Goal: Task Accomplishment & Management: Complete application form

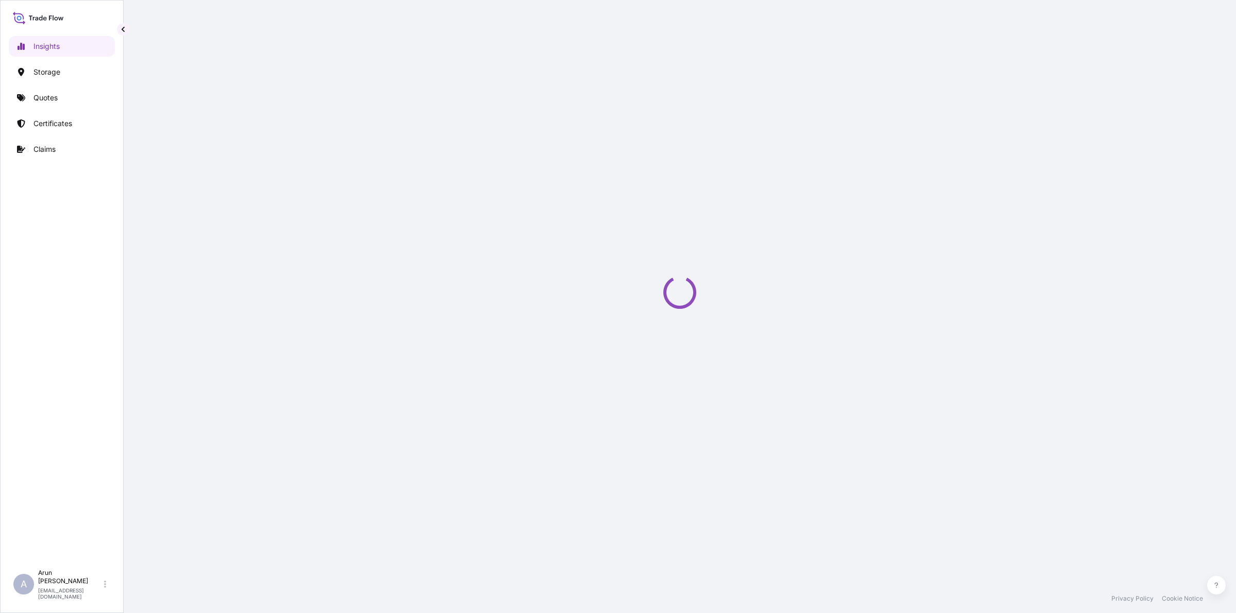
select select "2025"
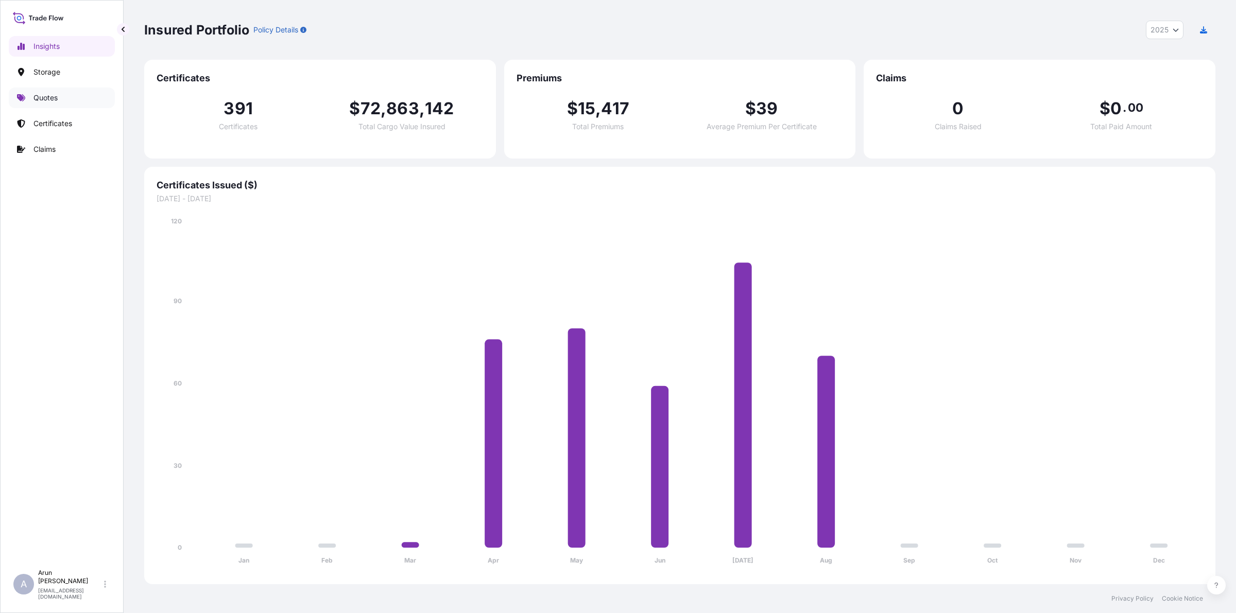
click at [47, 94] on p "Quotes" at bounding box center [45, 98] width 24 height 10
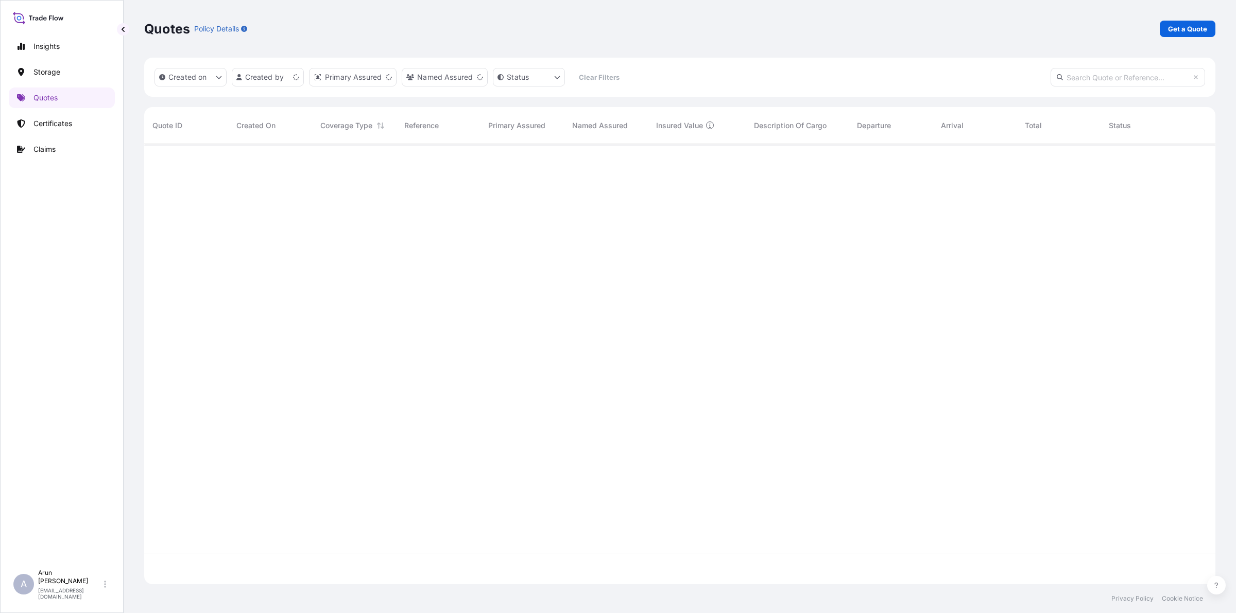
scroll to position [436, 1062]
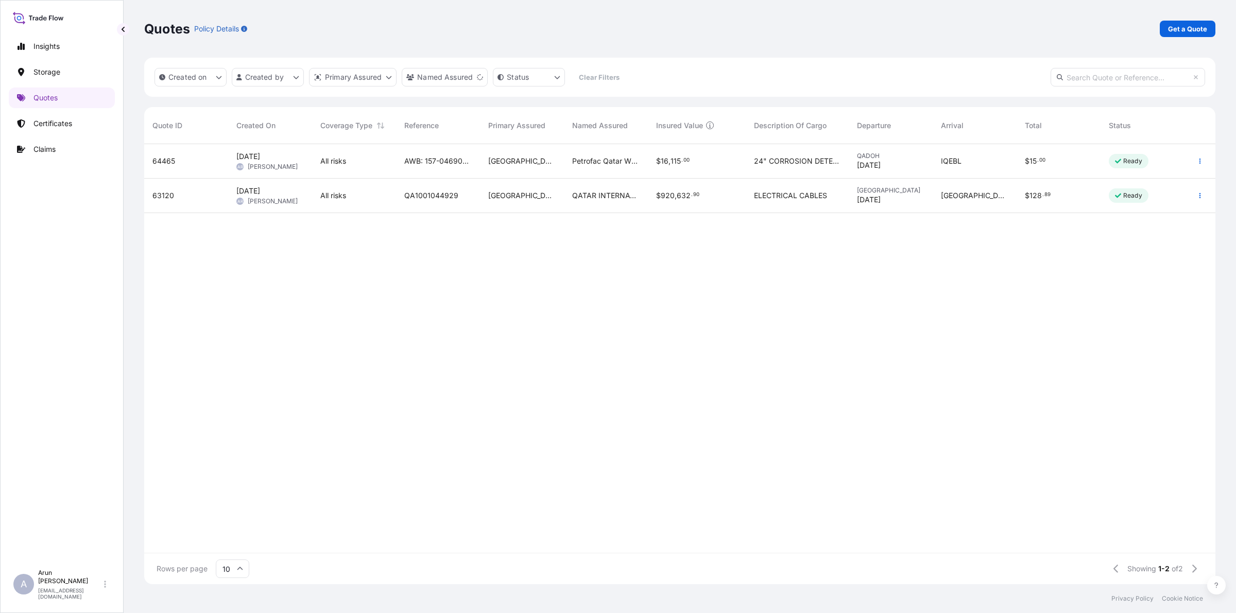
click at [817, 163] on span "24" CORROSION DETECTION TOOL SPARE PARTS FOR THE ABOVE TOOL" at bounding box center [797, 161] width 87 height 10
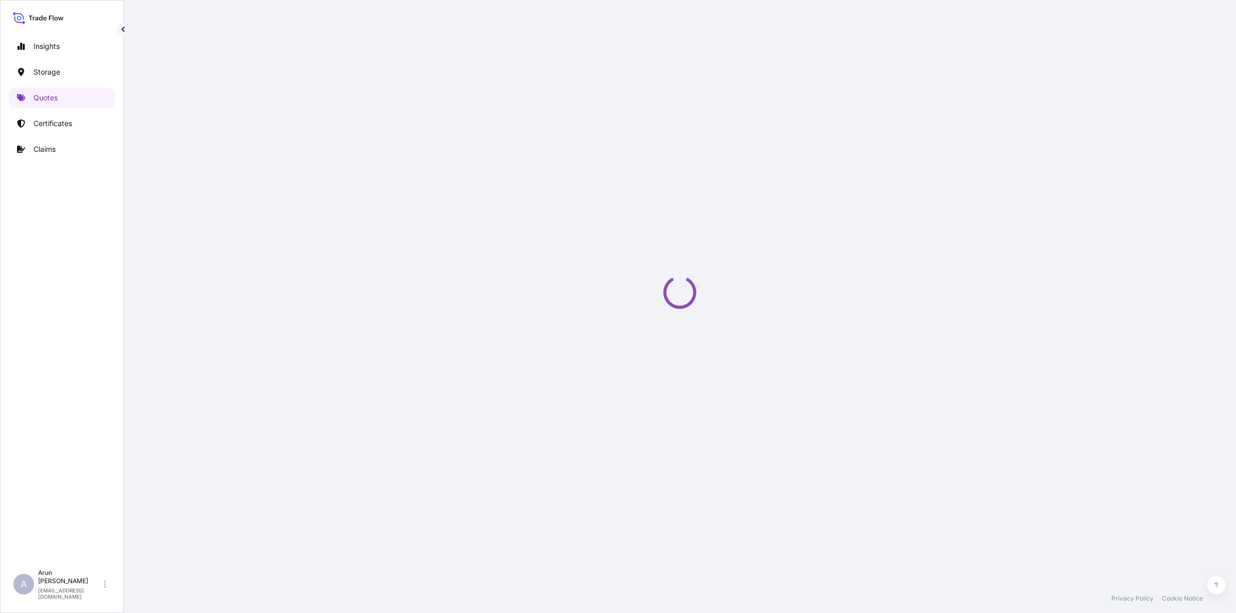
select select "Road / [GEOGRAPHIC_DATA]"
select select "Air"
select select "Road / [GEOGRAPHIC_DATA]"
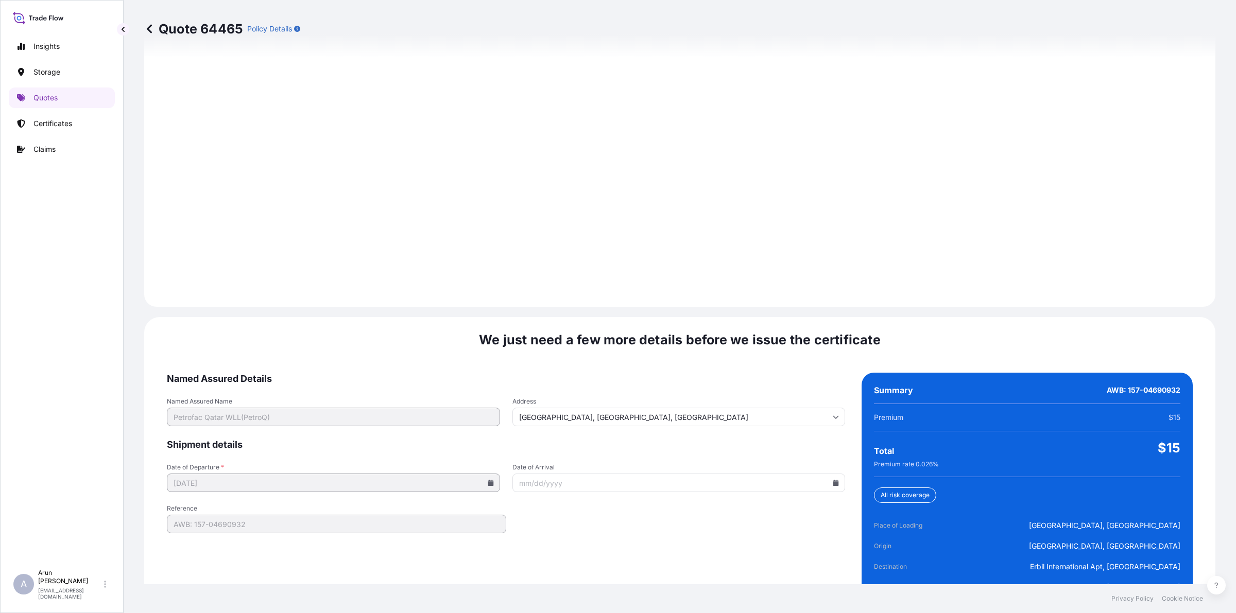
scroll to position [1423, 0]
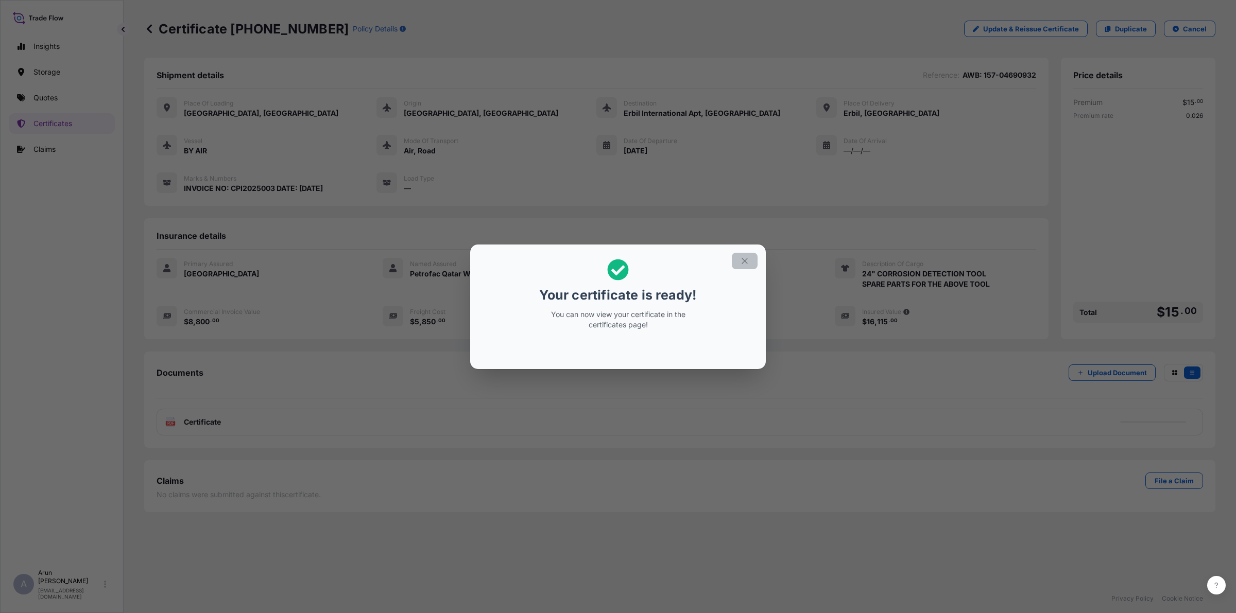
click at [742, 258] on icon "button" at bounding box center [744, 261] width 9 height 9
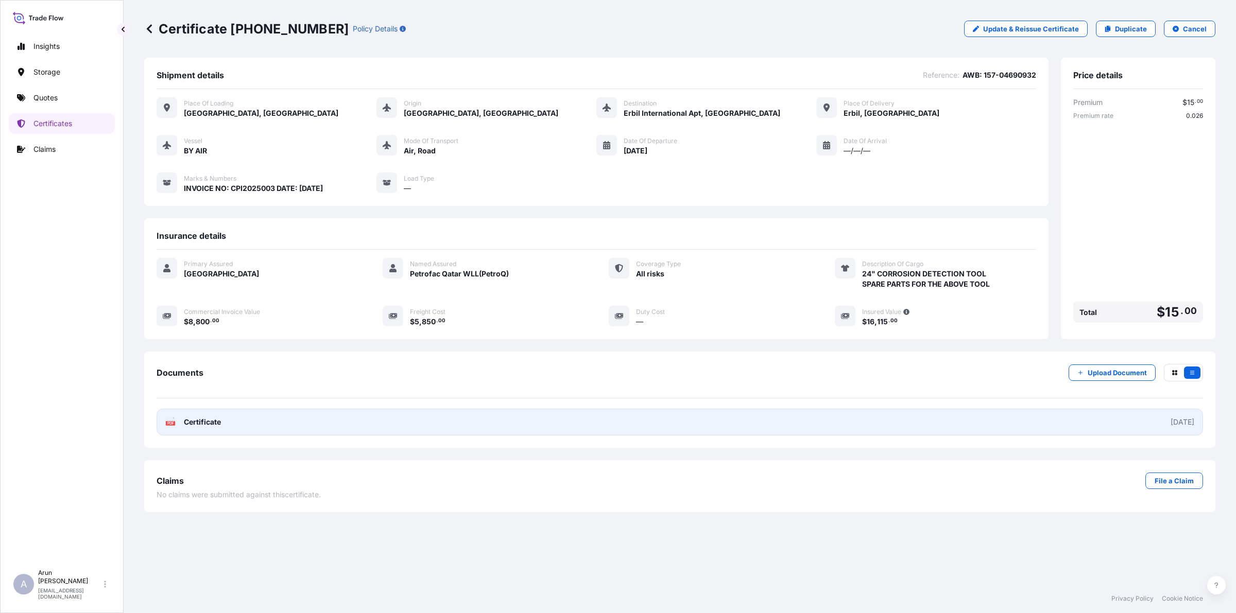
click at [179, 429] on link "PDF Certificate [DATE]" at bounding box center [680, 422] width 1047 height 27
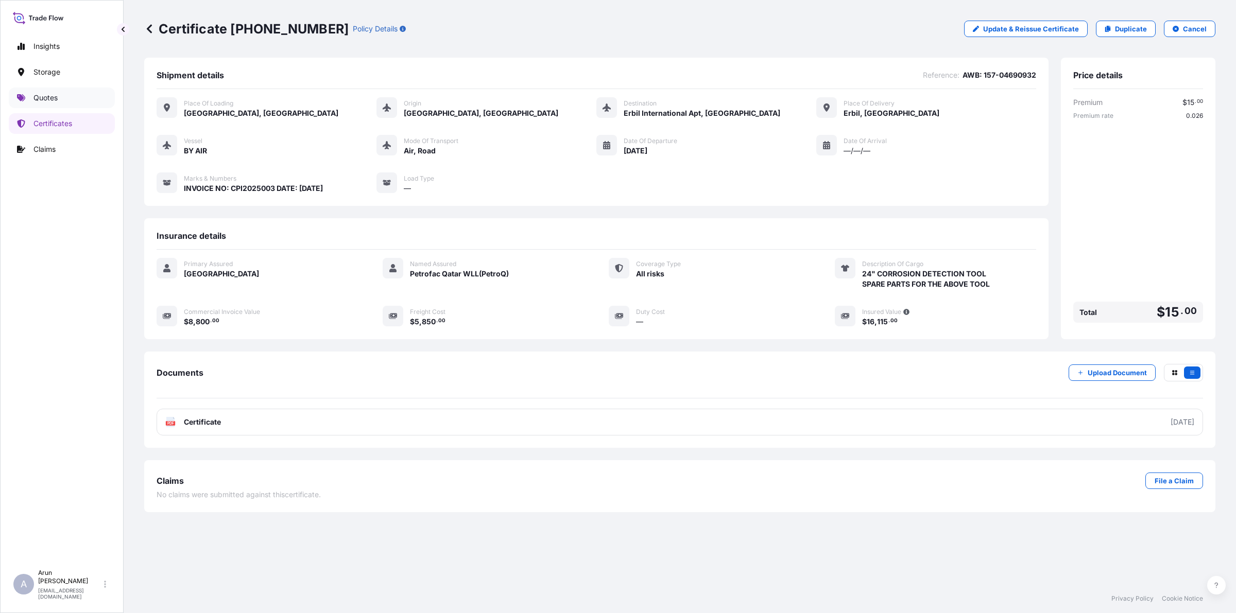
click at [66, 101] on link "Quotes" at bounding box center [62, 98] width 106 height 21
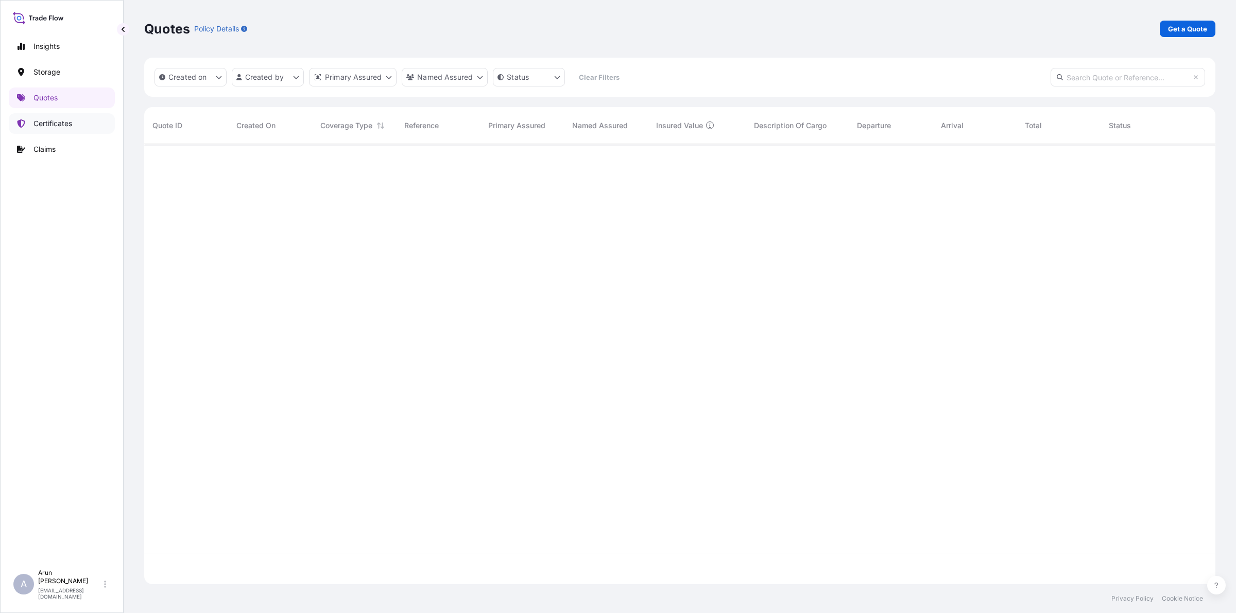
scroll to position [436, 1062]
click at [63, 122] on p "Certificates" at bounding box center [52, 123] width 39 height 10
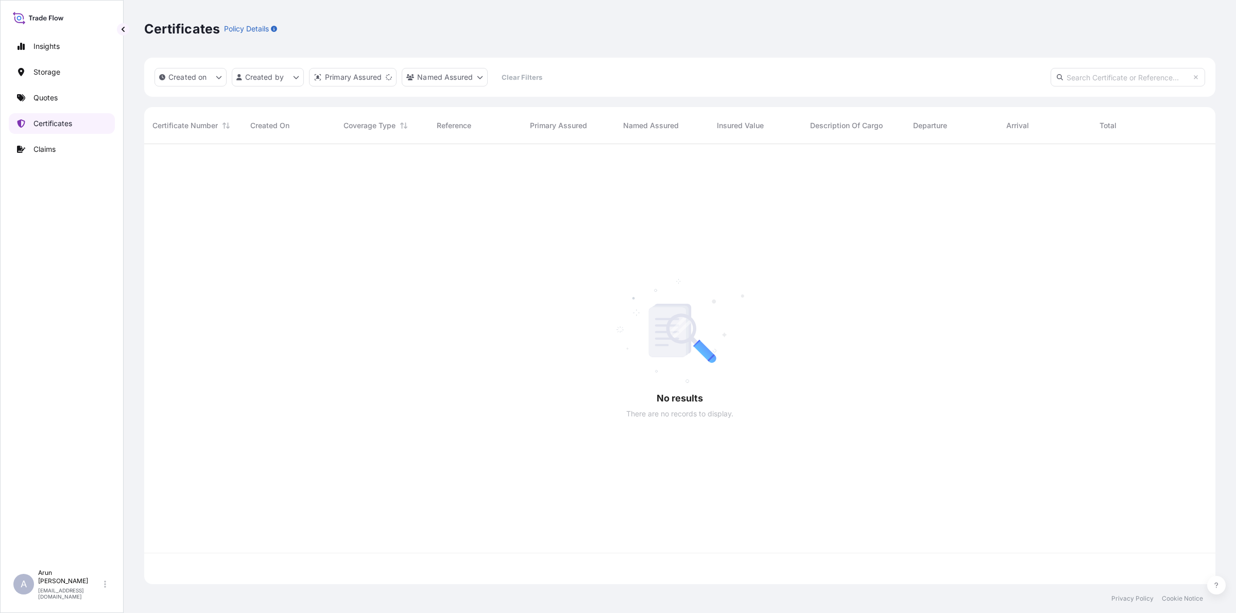
scroll to position [436, 1062]
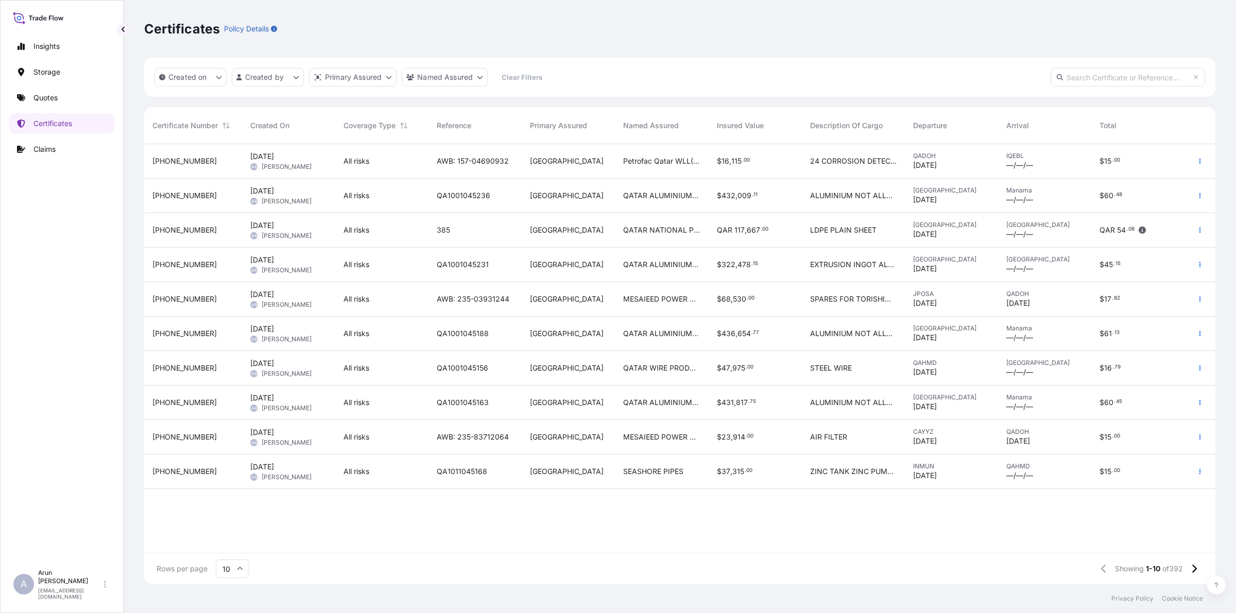
click at [670, 192] on span "QATAR ALUMINIUM LIMITED COMPANY." at bounding box center [661, 196] width 77 height 10
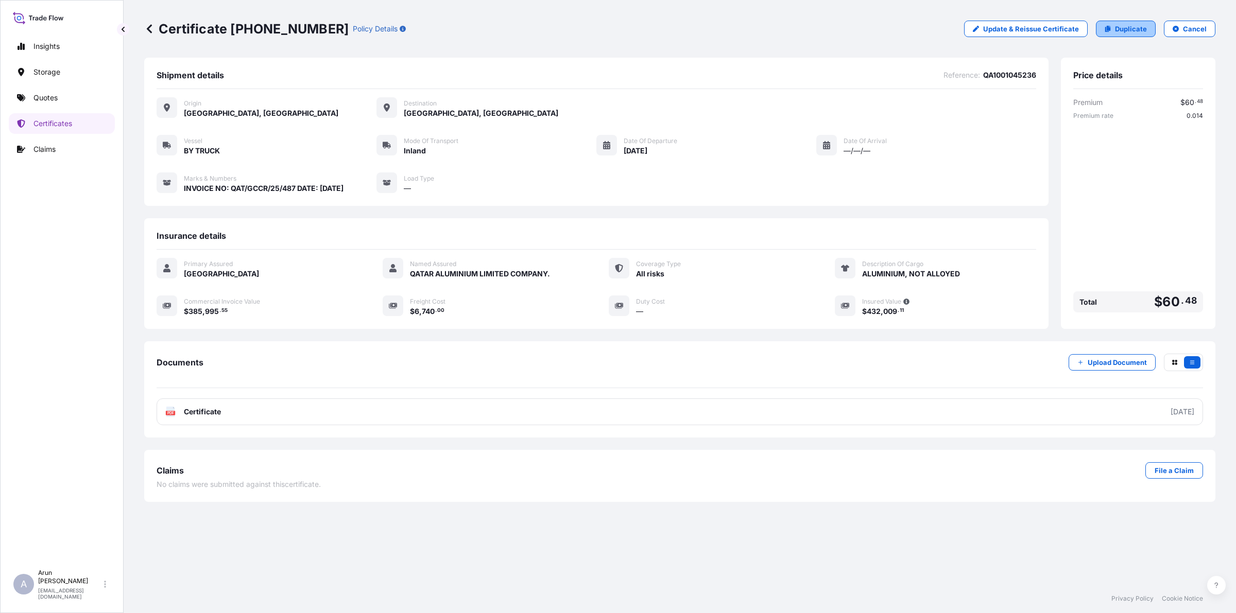
click at [1100, 28] on link "Duplicate" at bounding box center [1126, 29] width 60 height 16
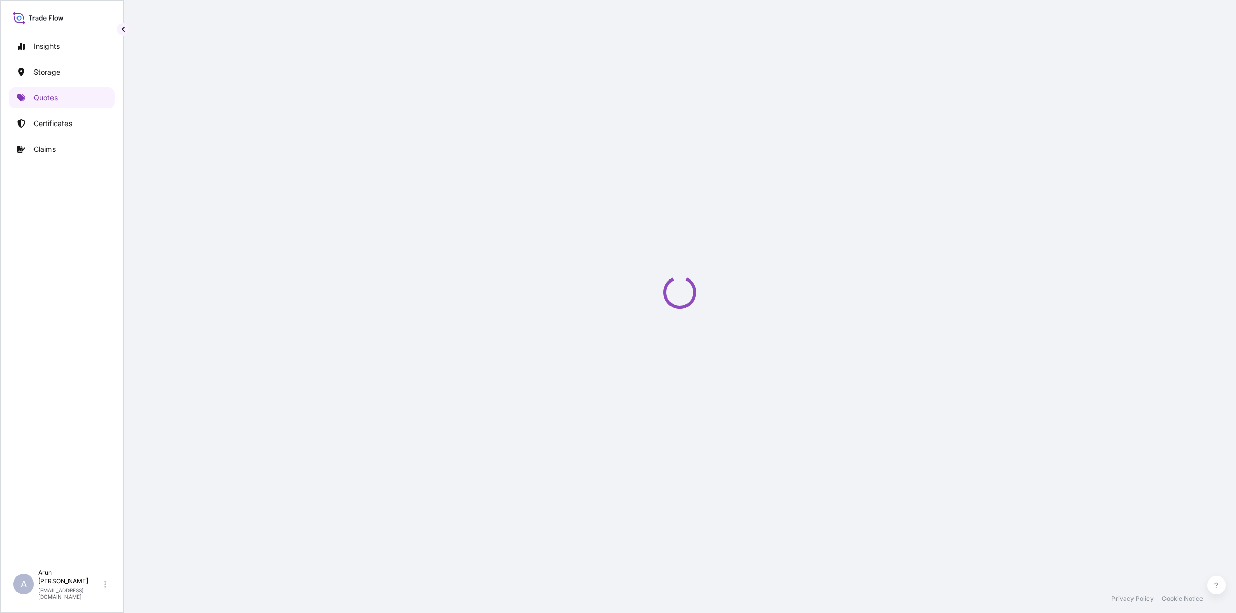
select select "Inland"
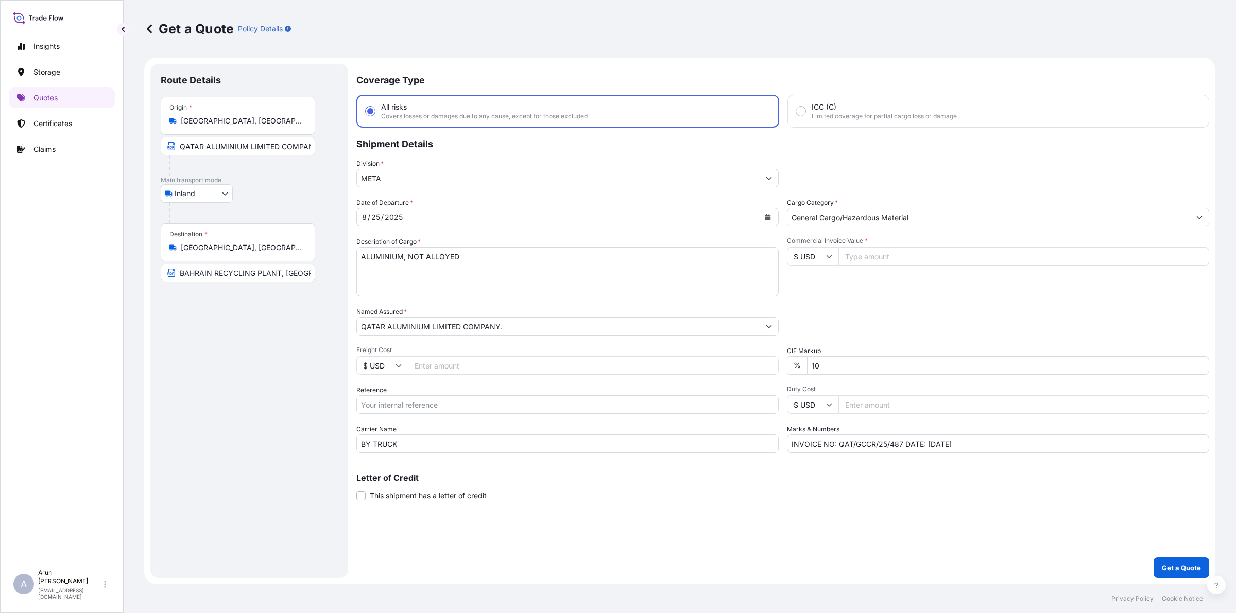
click at [474, 369] on input "Freight Cost" at bounding box center [593, 365] width 371 height 19
type input "6740"
click at [292, 145] on input "QATAR ALUMINIUM LIMITED COMPANY,MESAIEED, [GEOGRAPHIC_DATA], [GEOGRAPHIC_DATA]." at bounding box center [238, 146] width 155 height 19
click at [865, 258] on input "Commercial Invoice Value *" at bounding box center [1024, 256] width 371 height 19
type input "386648.59"
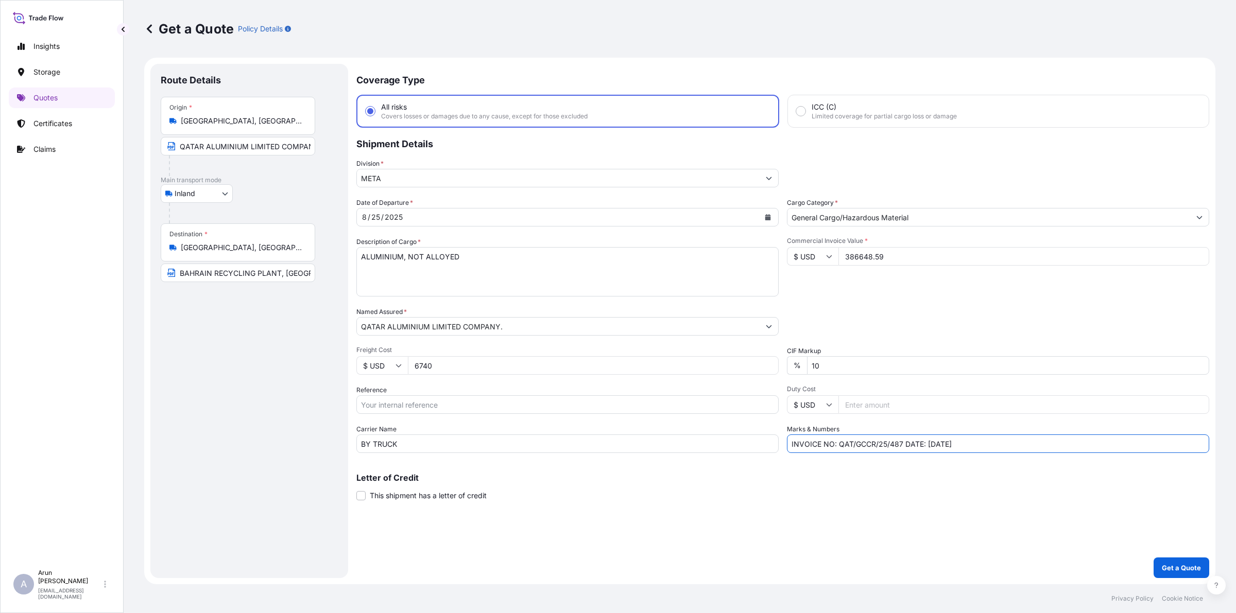
click at [902, 442] on input "INVOICE NO: QAT/GCCR/25/487 DATE: [DATE]" at bounding box center [998, 444] width 422 height 19
click at [936, 446] on input "INVOICE NO: QAT/GCCR/25/486 DATE: [DATE]" at bounding box center [998, 444] width 422 height 19
type input "INVOICE NO: QAT/GCCR/25/486 DATE: [DATE]"
click at [546, 405] on input "Reference" at bounding box center [567, 405] width 422 height 19
type input "q"
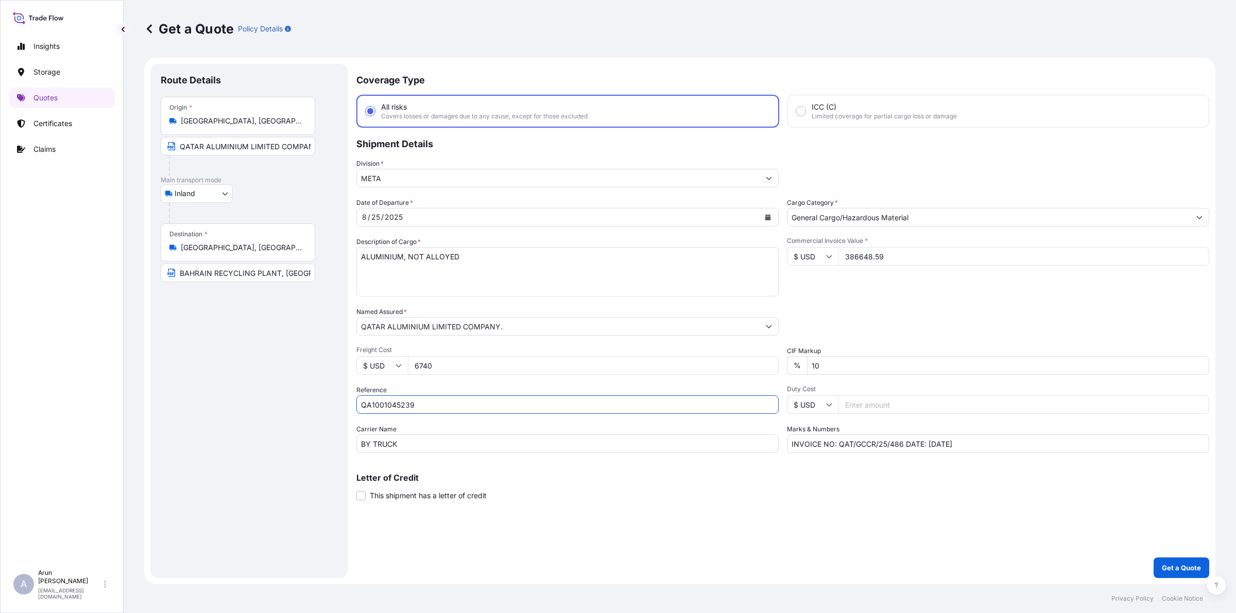
type input "QA1001045239"
click at [764, 212] on button "Calendar" at bounding box center [768, 217] width 16 height 16
click at [1178, 563] on p "Get a Quote" at bounding box center [1181, 568] width 39 height 10
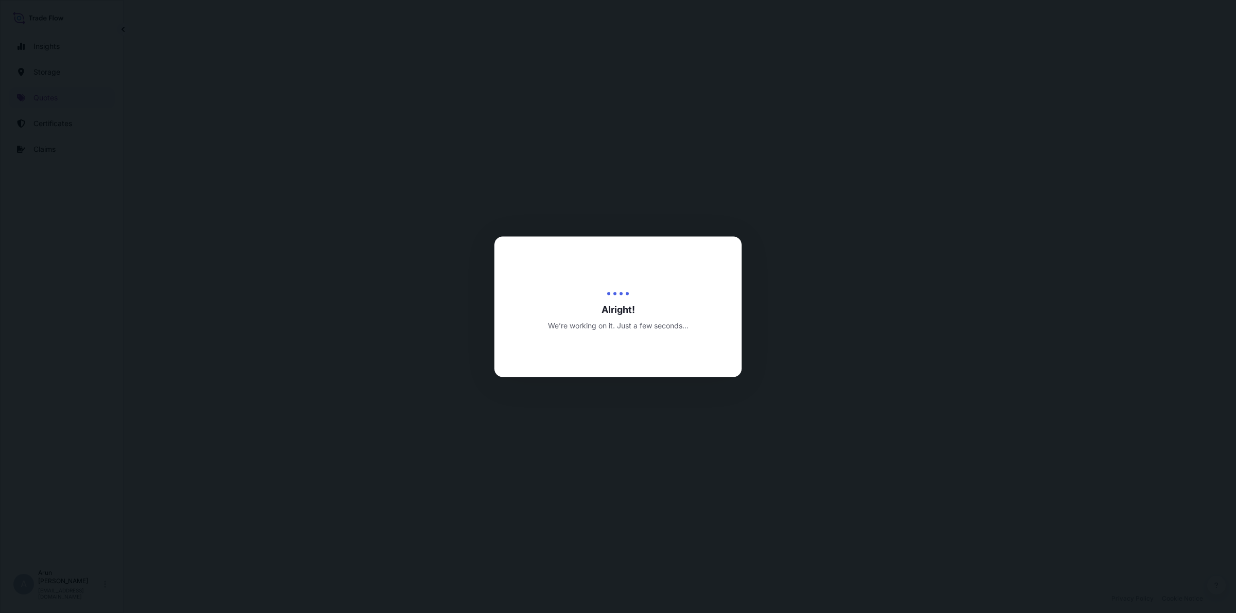
select select "Inland"
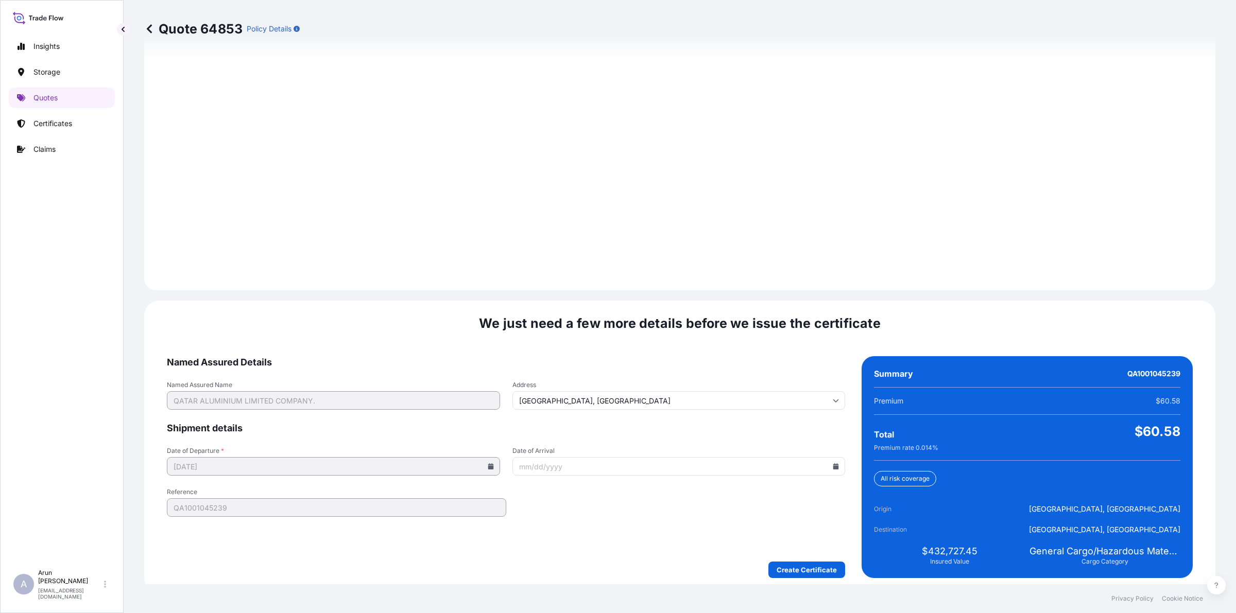
scroll to position [1337, 0]
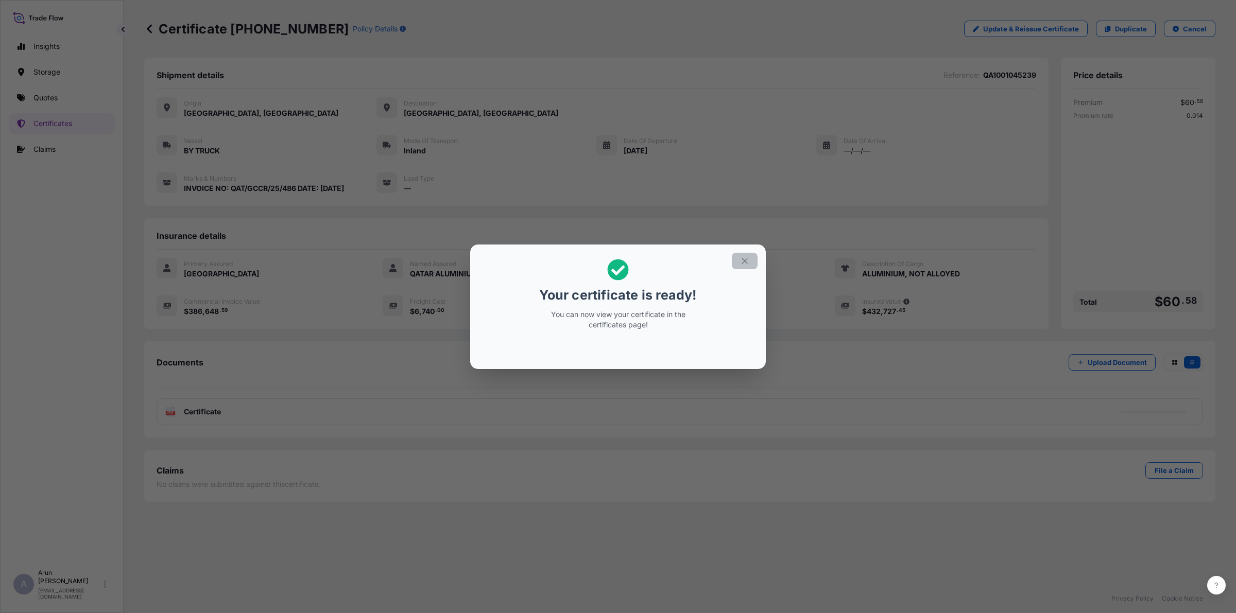
click at [755, 258] on button "button" at bounding box center [745, 261] width 26 height 16
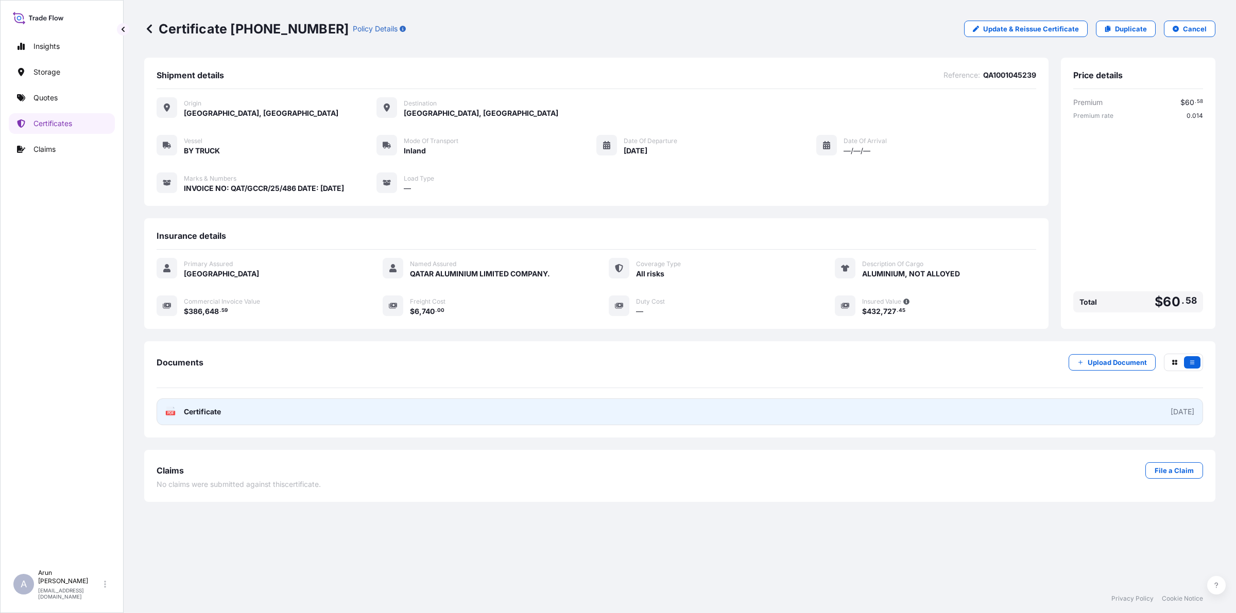
click at [235, 403] on link "PDF Certificate [DATE]" at bounding box center [680, 412] width 1047 height 27
